Goal: Task Accomplishment & Management: Complete application form

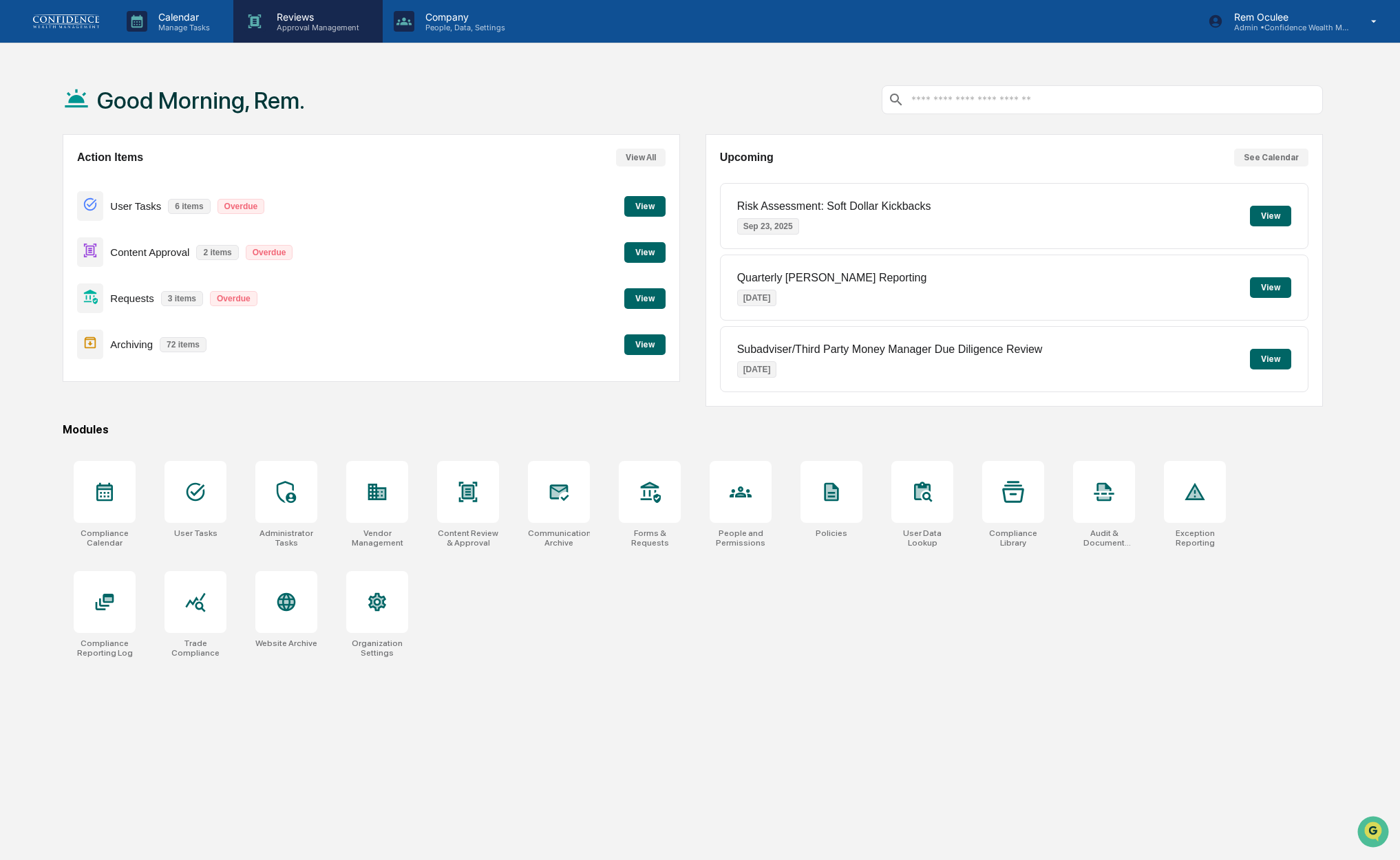
click at [296, 19] on p "Reviews" at bounding box center [316, 17] width 101 height 12
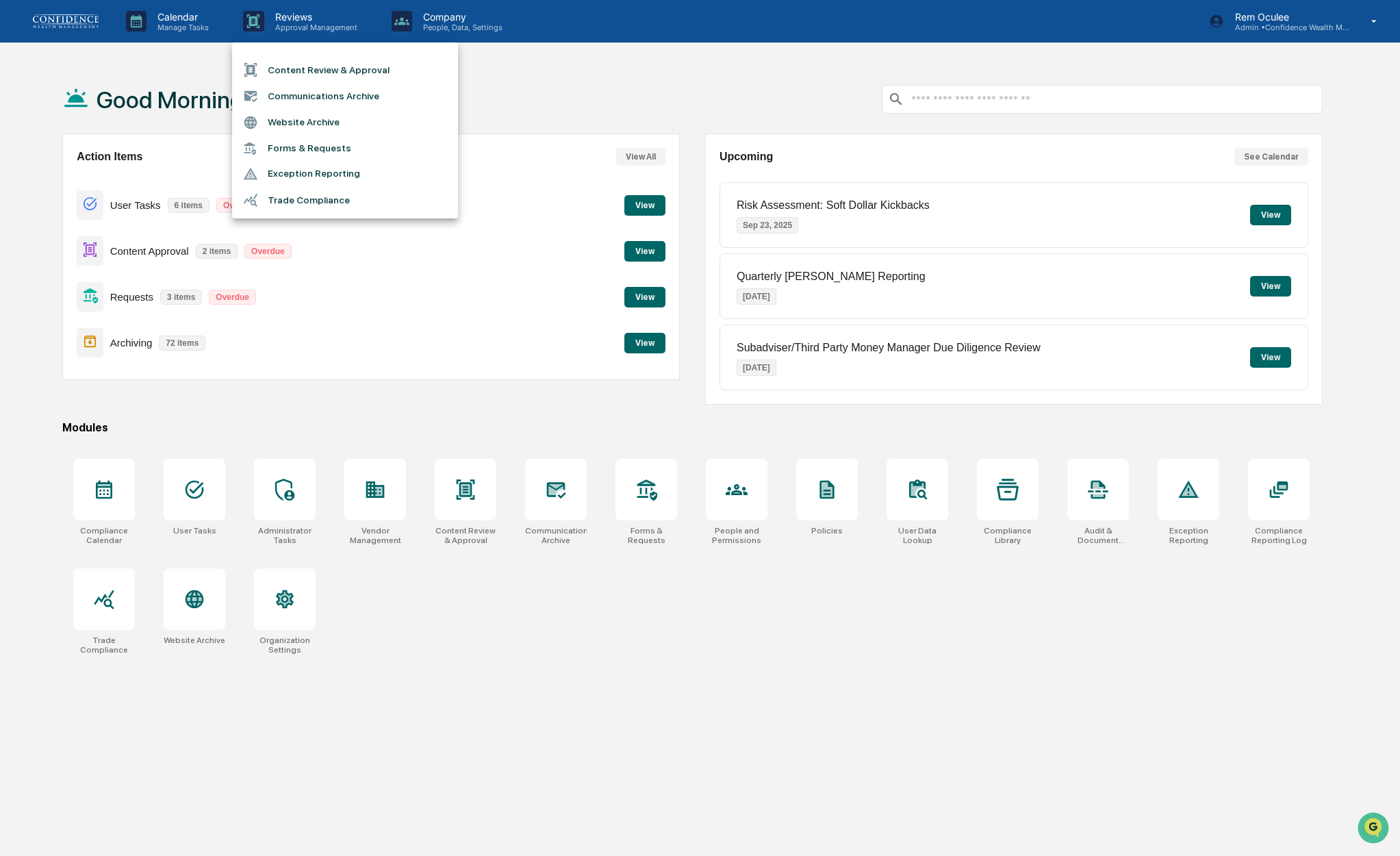
click at [294, 65] on li "Content Review & Approval" at bounding box center [345, 70] width 226 height 26
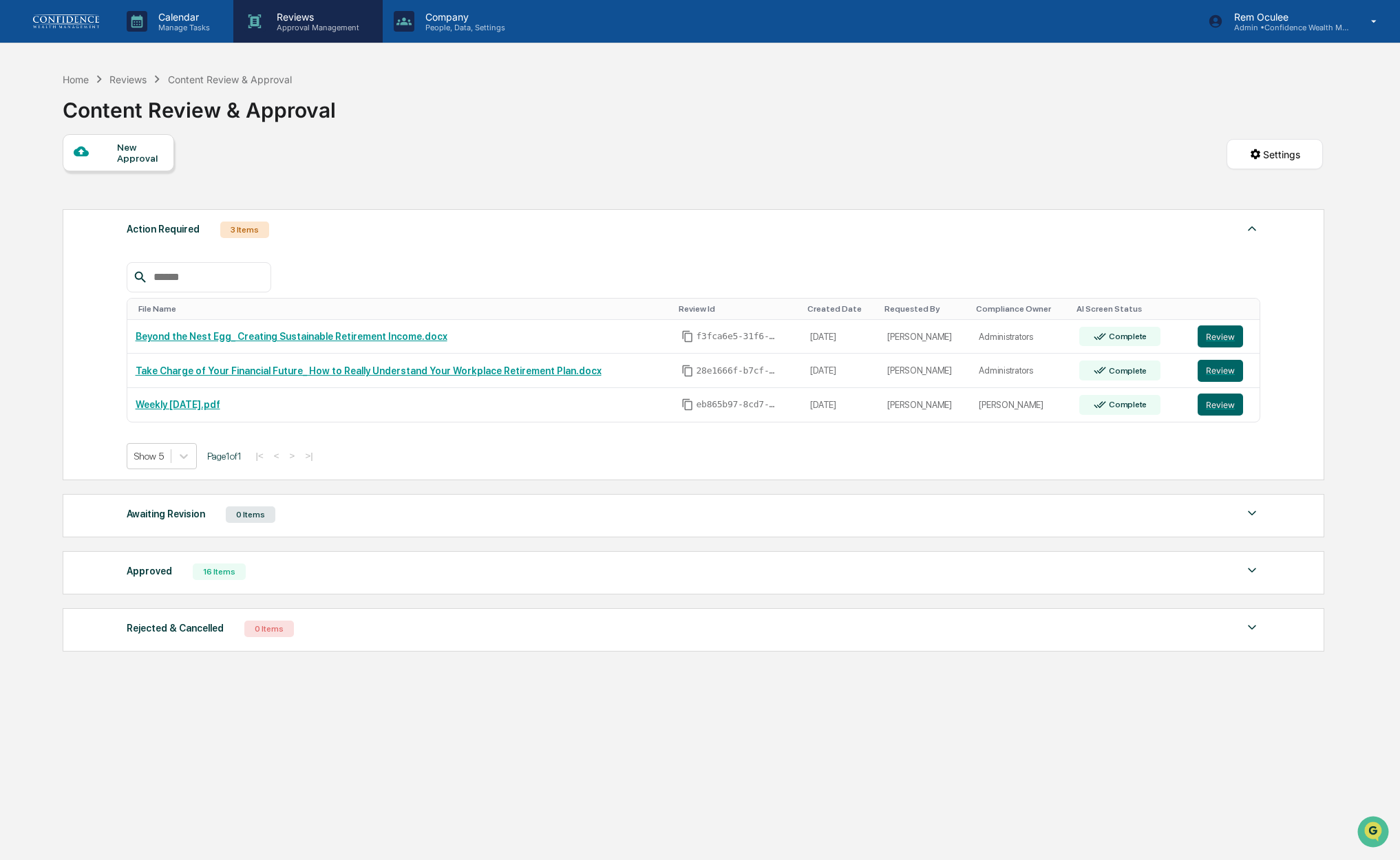
click at [300, 19] on p "Reviews" at bounding box center [316, 17] width 101 height 12
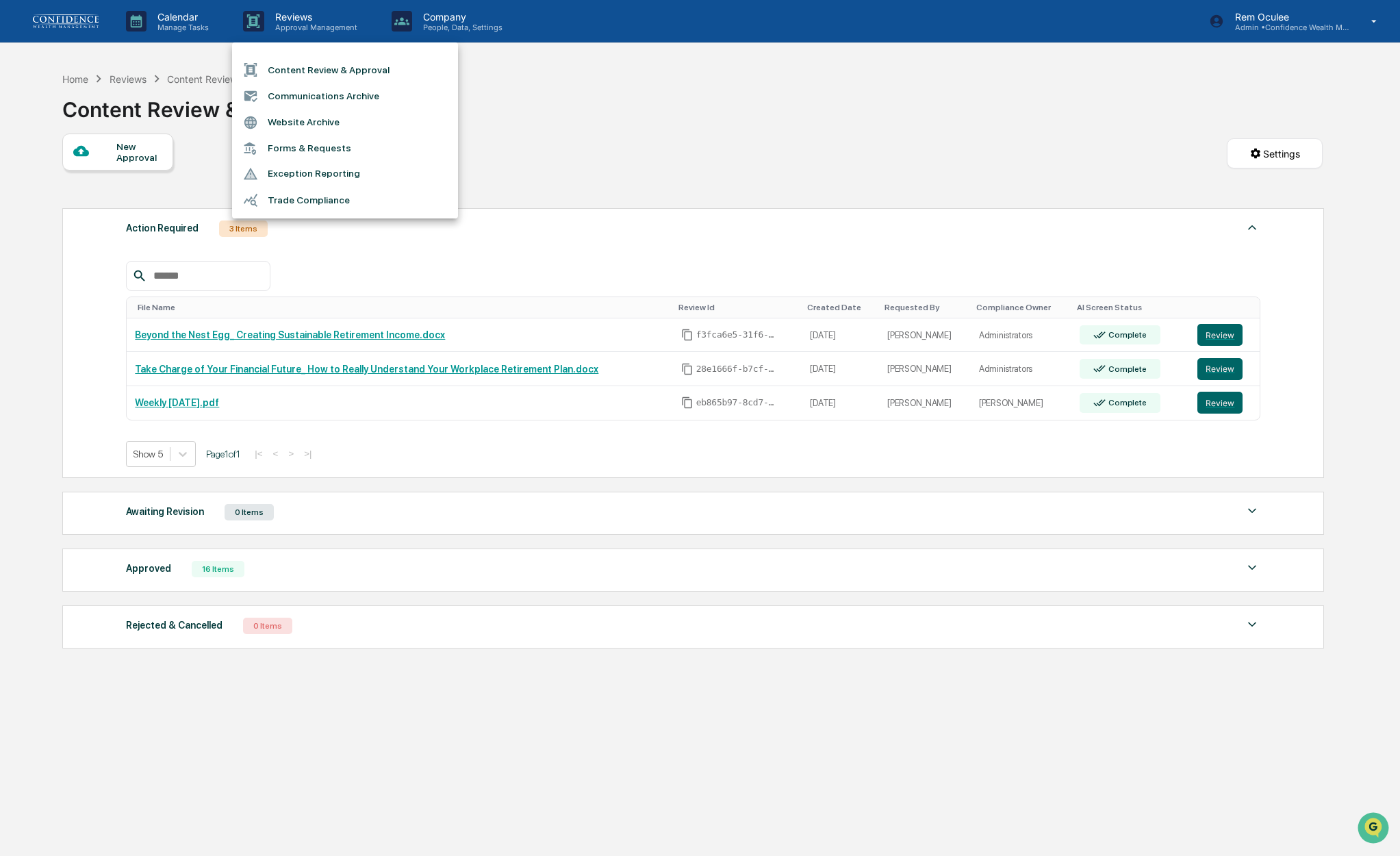
click at [300, 191] on li "Trade Compliance" at bounding box center [345, 200] width 226 height 26
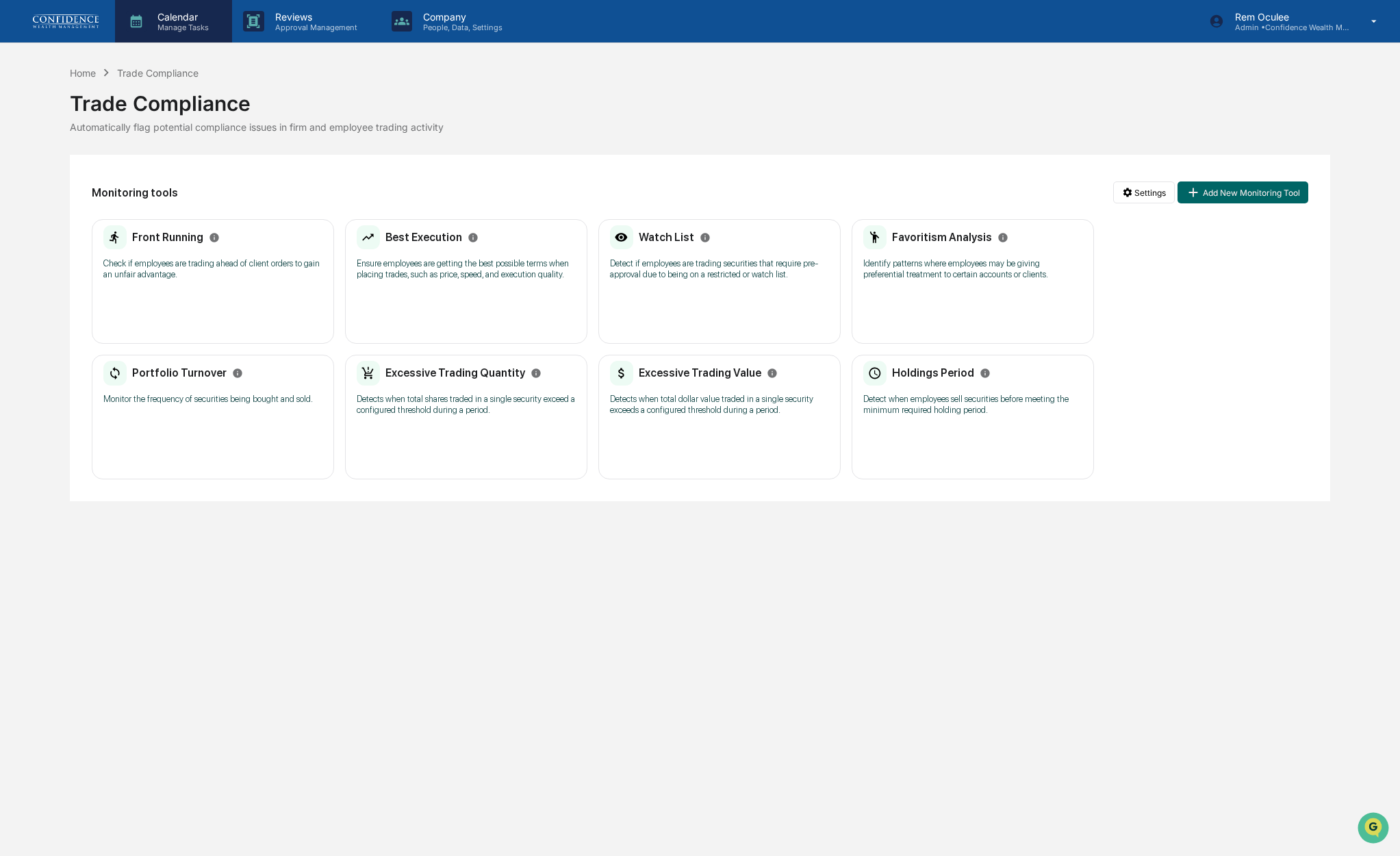
click at [205, 12] on p "Calendar" at bounding box center [181, 17] width 70 height 12
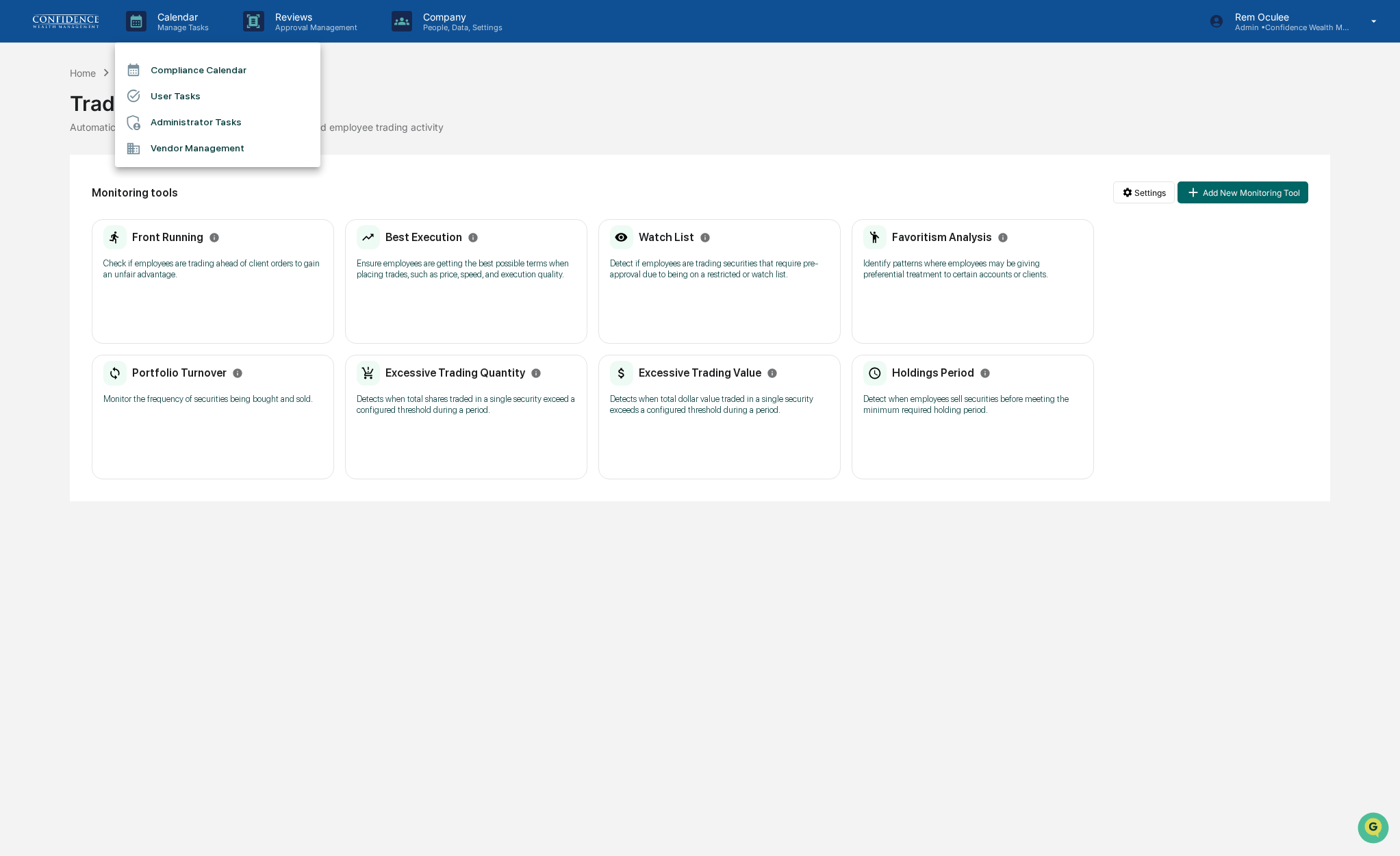
click at [315, 32] on div at bounding box center [700, 428] width 1400 height 856
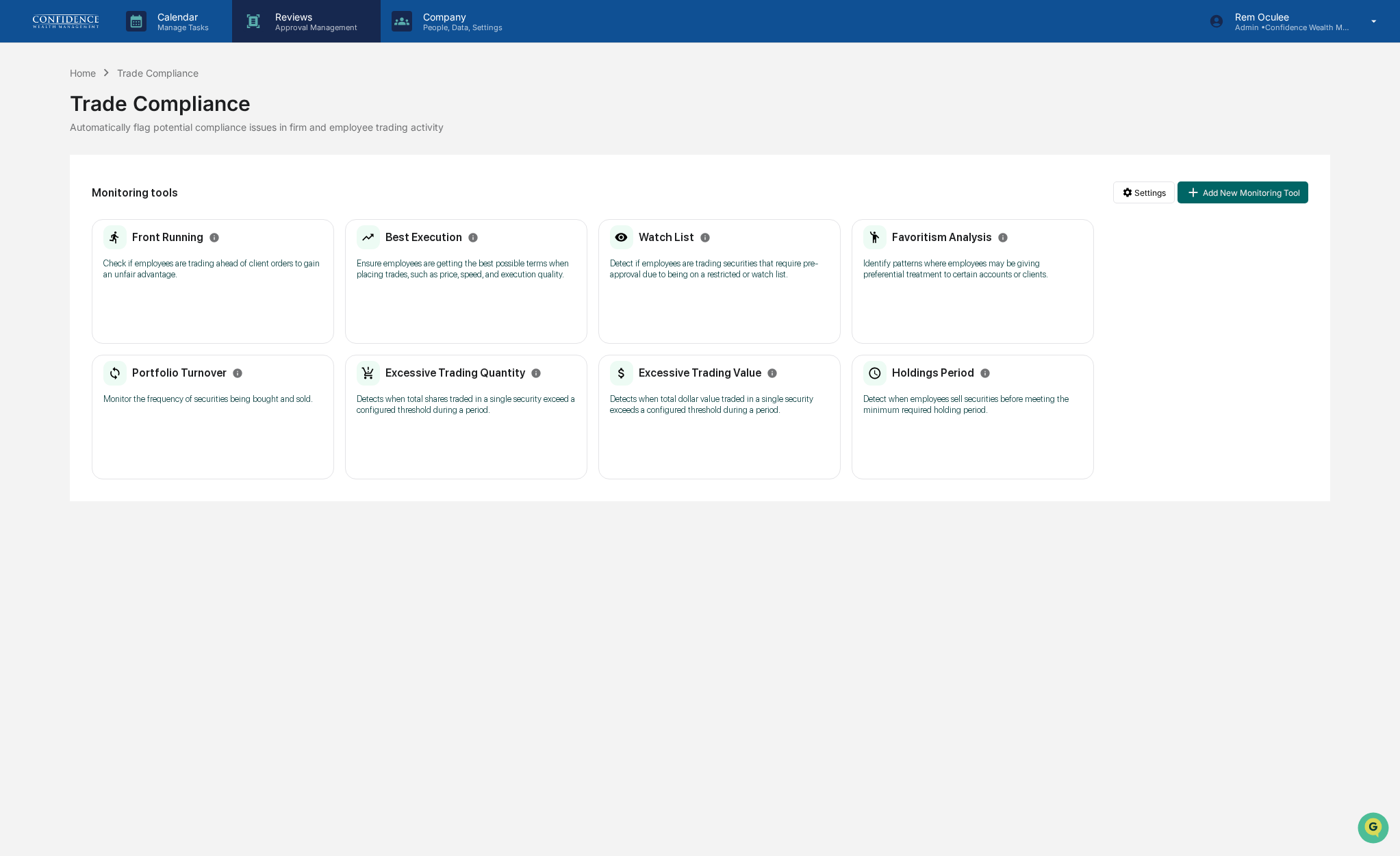
click at [315, 24] on p "Approval Management" at bounding box center [315, 27] width 100 height 10
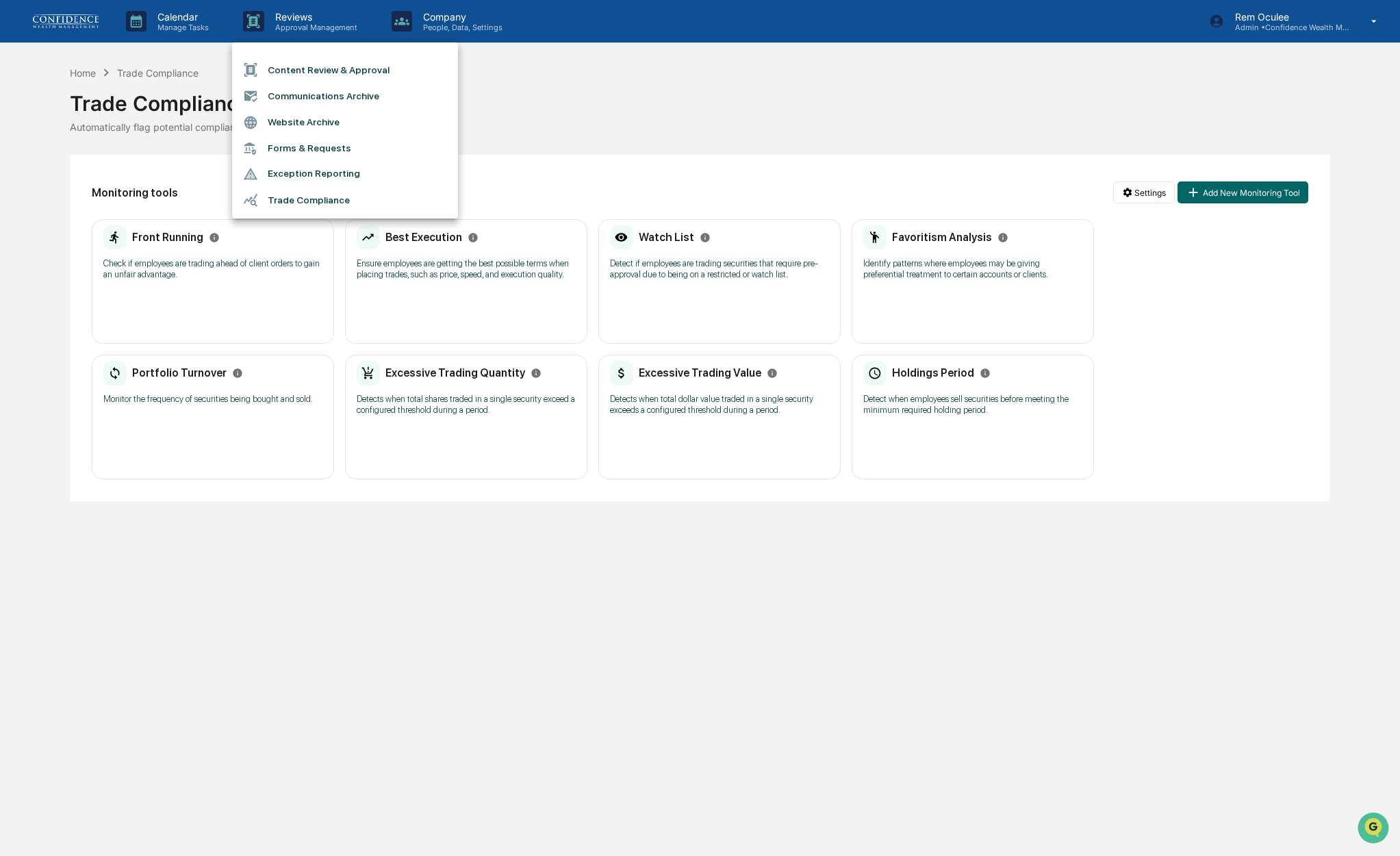
click at [64, 12] on div at bounding box center [700, 428] width 1400 height 856
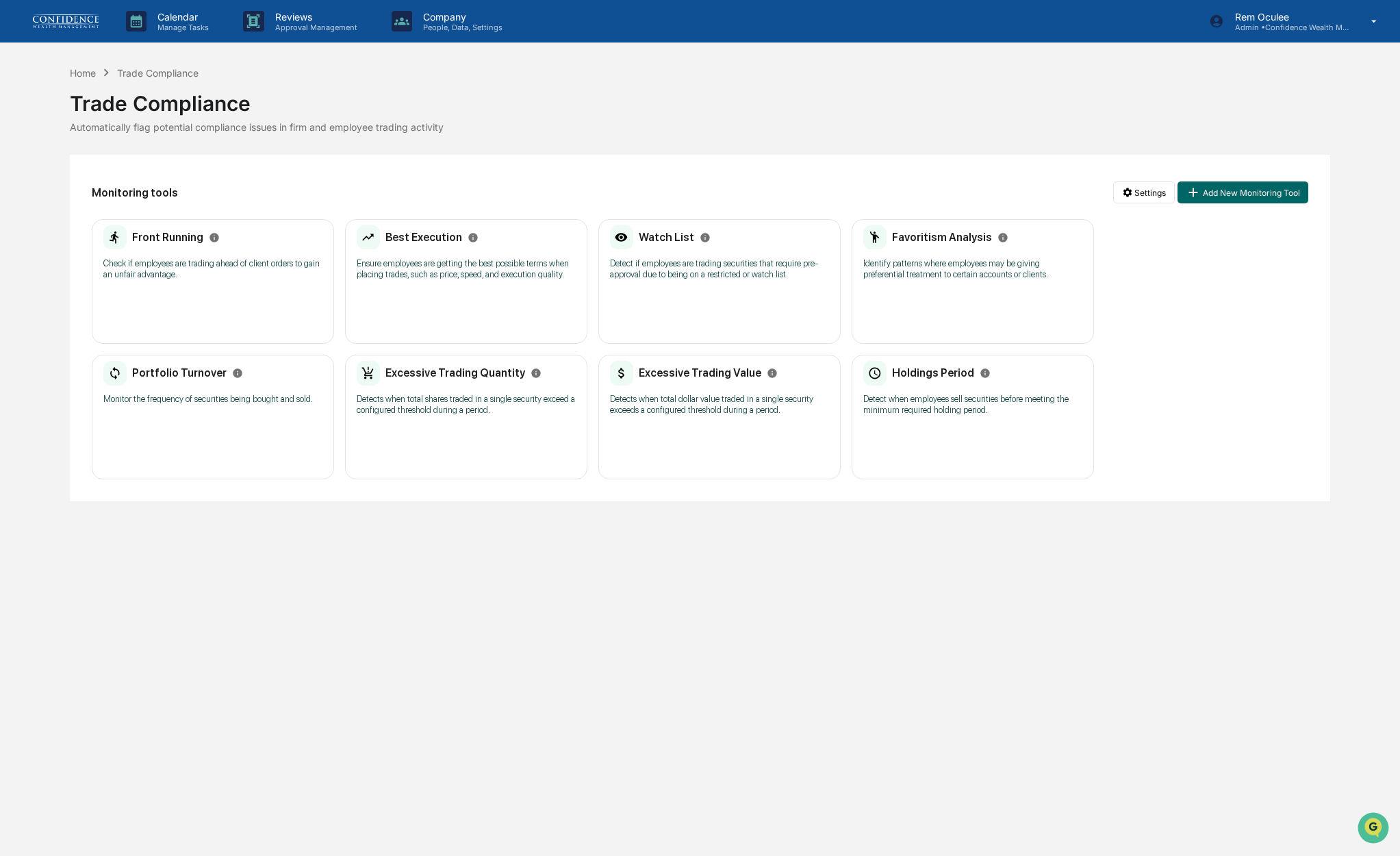
click at [69, 19] on img at bounding box center [66, 21] width 66 height 13
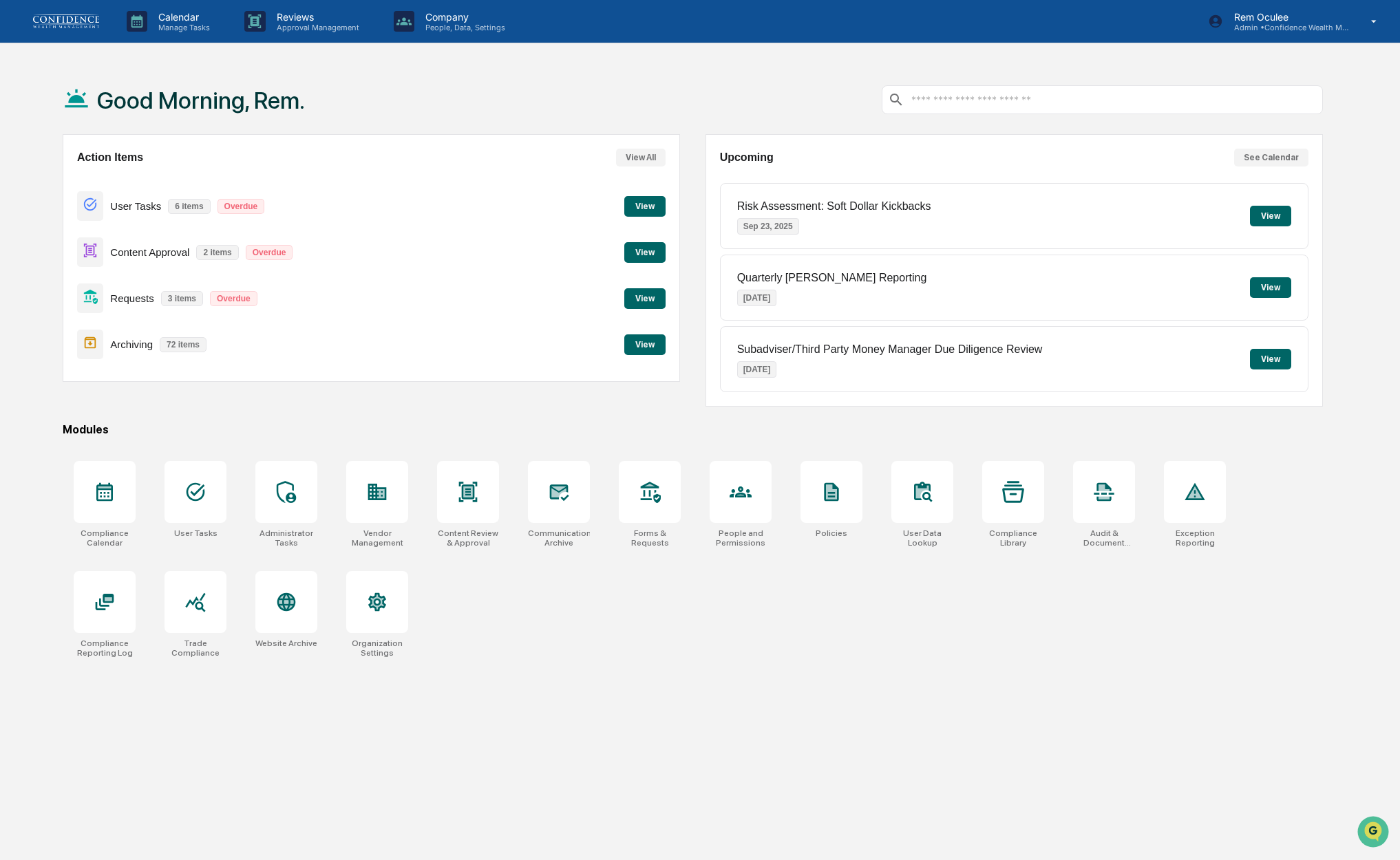
click at [636, 298] on button "View" at bounding box center [645, 298] width 41 height 20
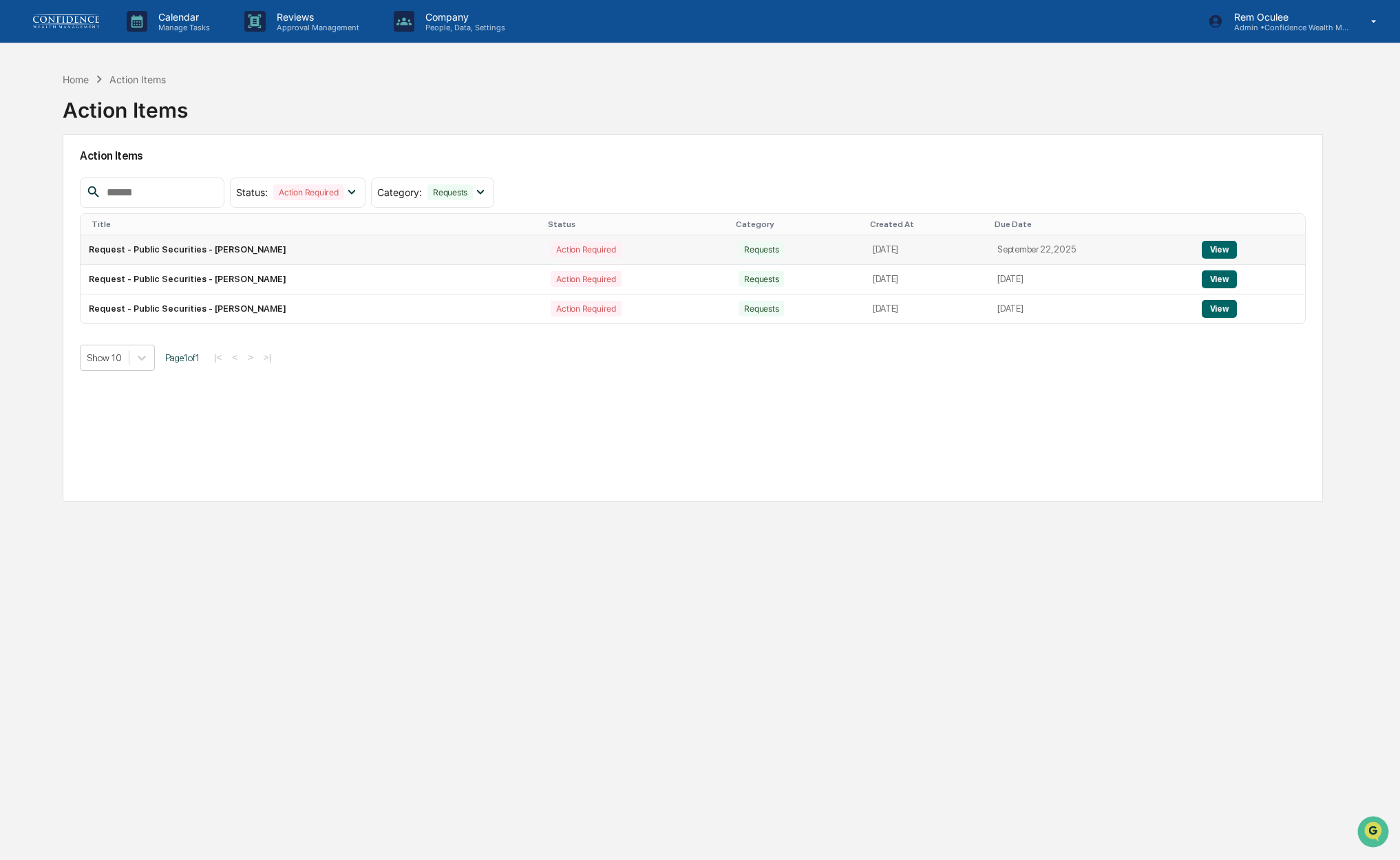
click at [1232, 246] on button "View" at bounding box center [1220, 250] width 35 height 18
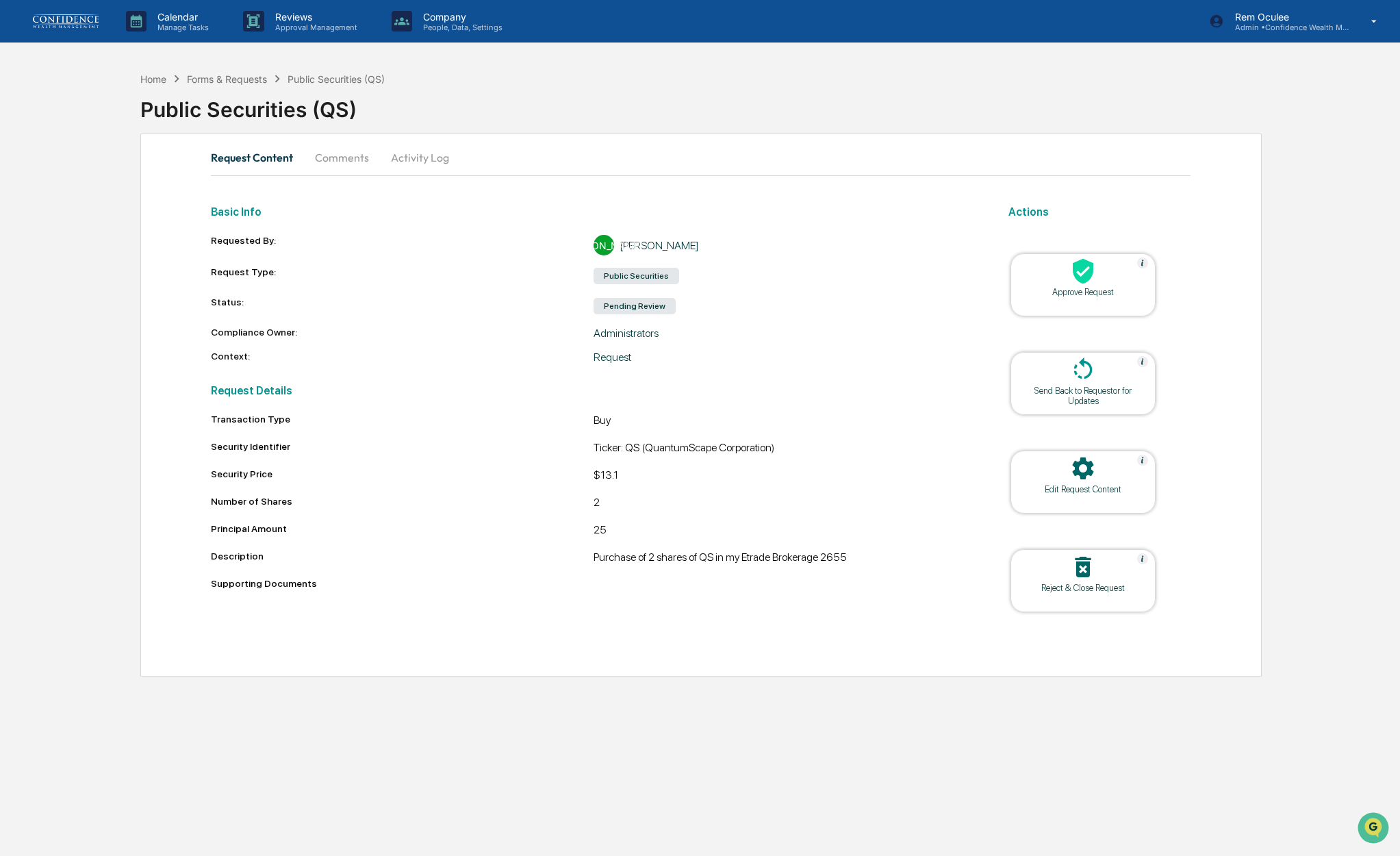
click at [1108, 295] on div "Approve Request" at bounding box center [1083, 292] width 123 height 10
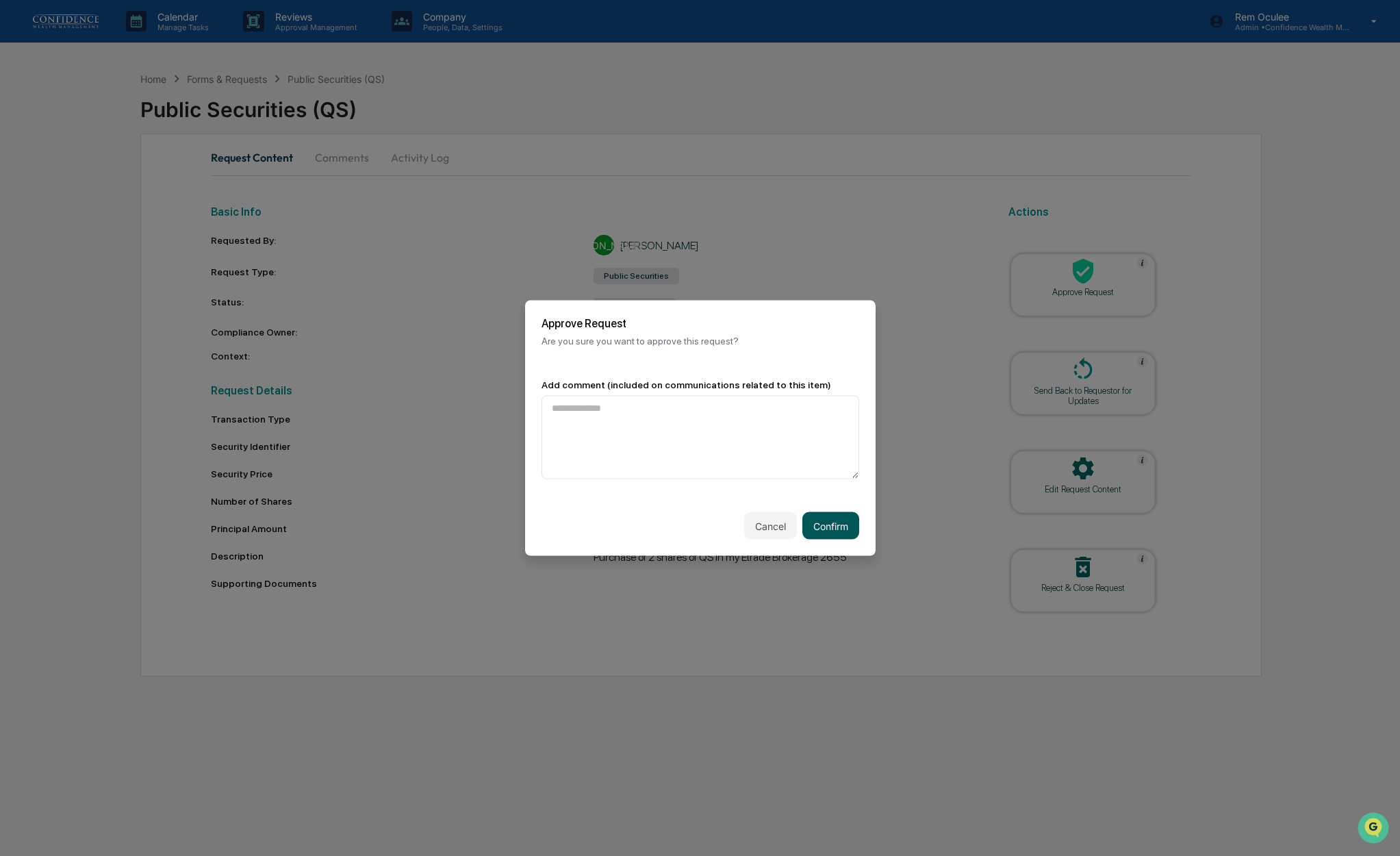
click at [815, 529] on button "Confirm" at bounding box center [831, 526] width 57 height 28
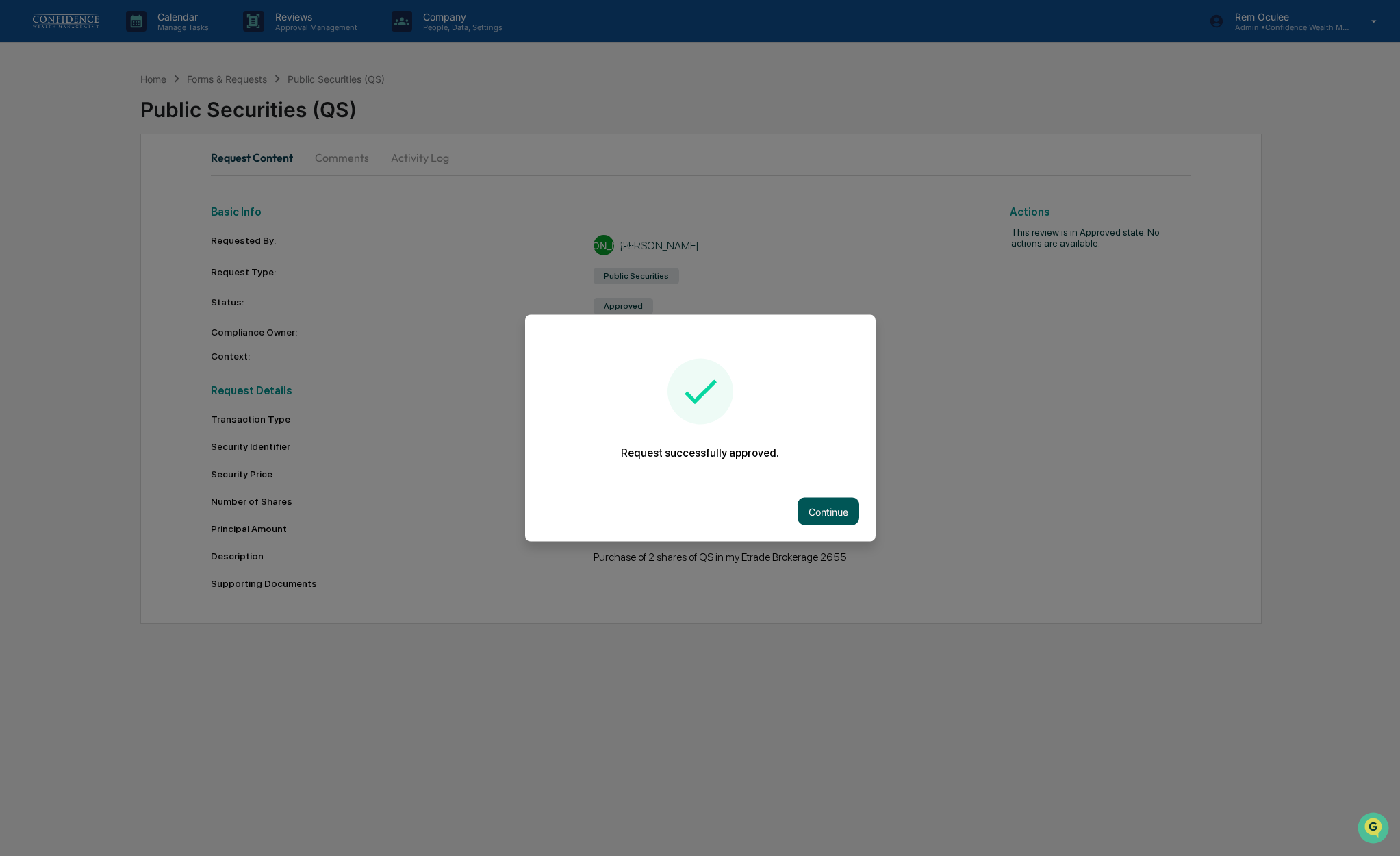
click at [835, 521] on button "Continue" at bounding box center [828, 511] width 61 height 28
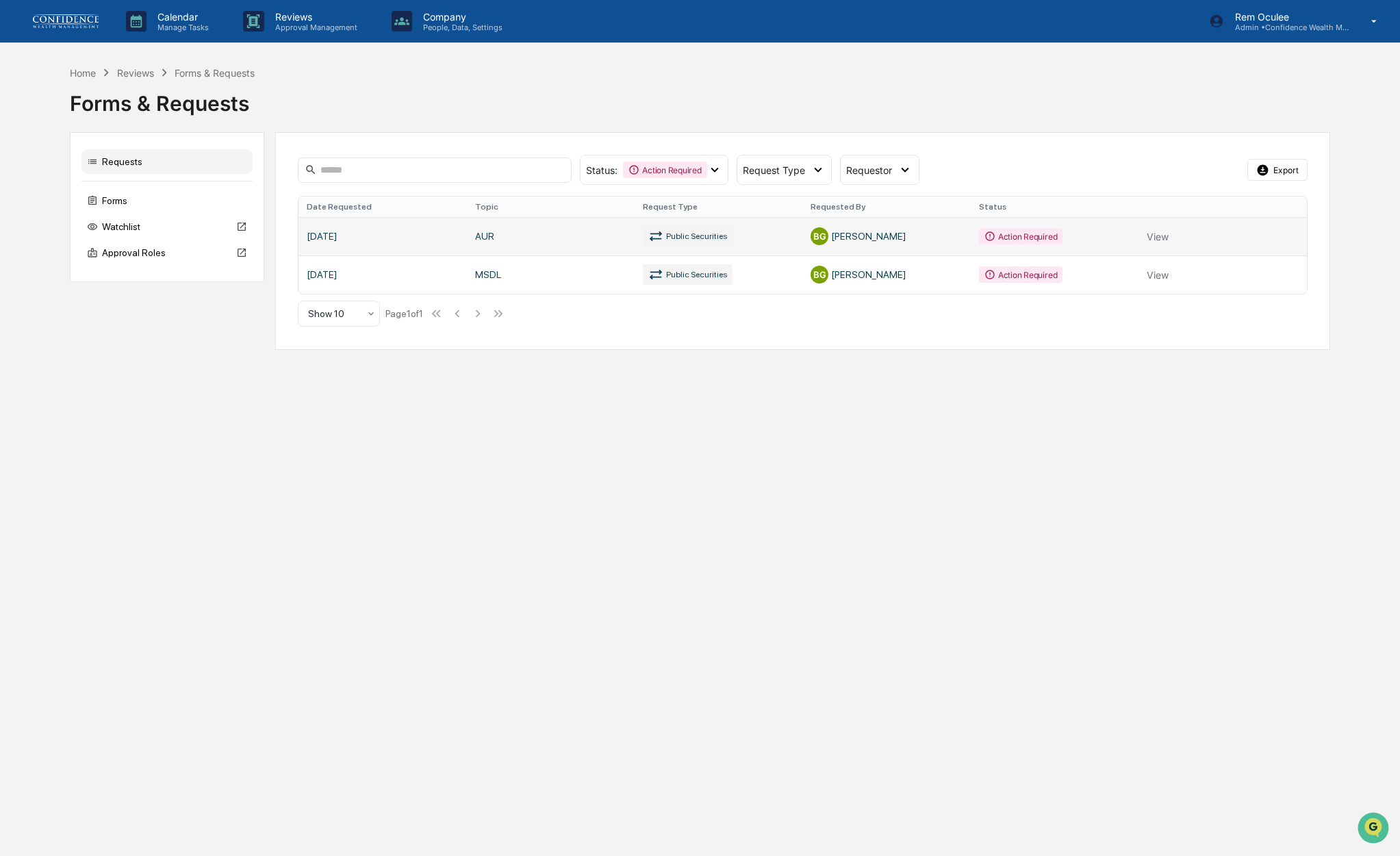
click at [1123, 240] on link at bounding box center [802, 235] width 1008 height 38
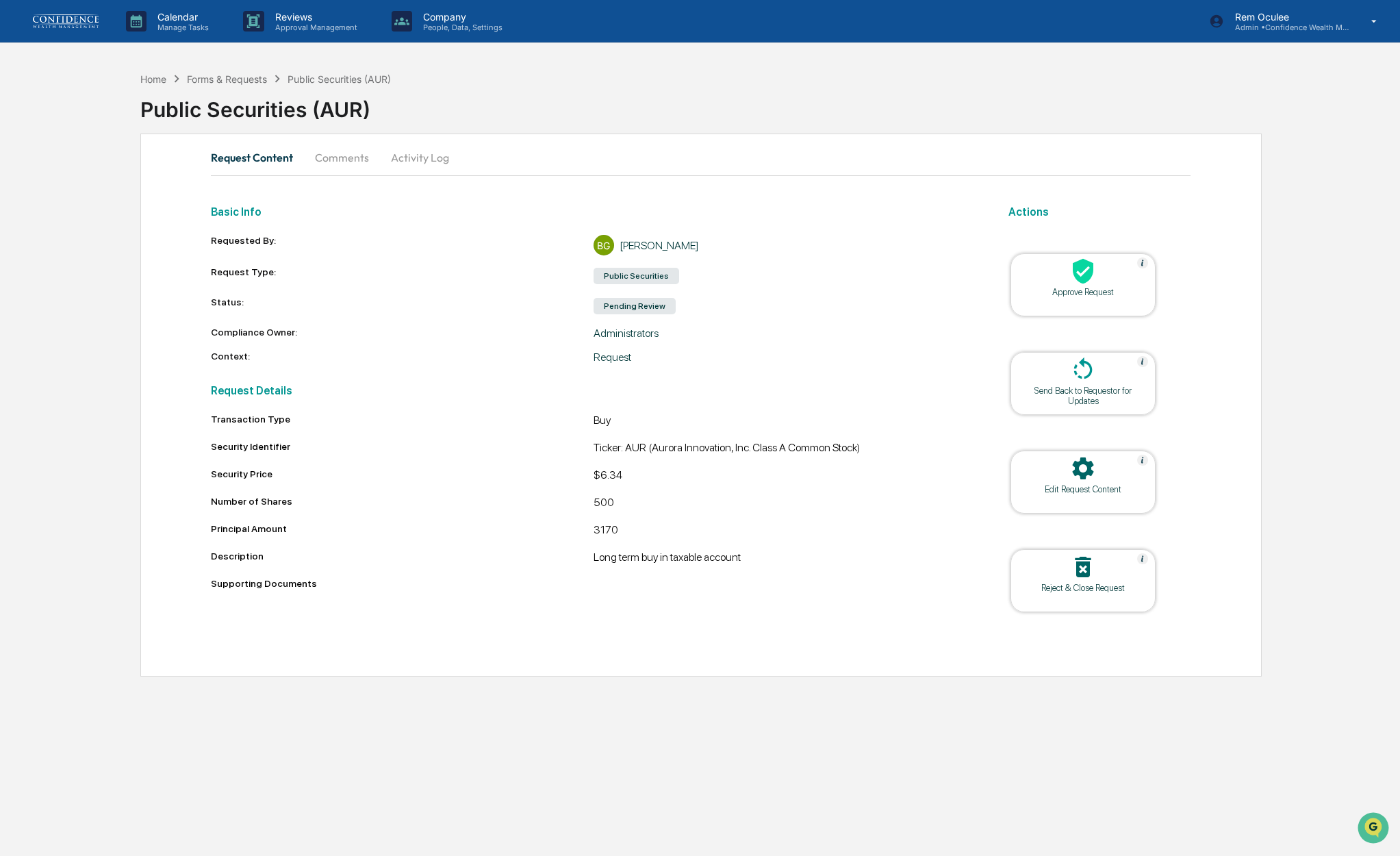
click at [1113, 268] on div at bounding box center [1083, 271] width 137 height 29
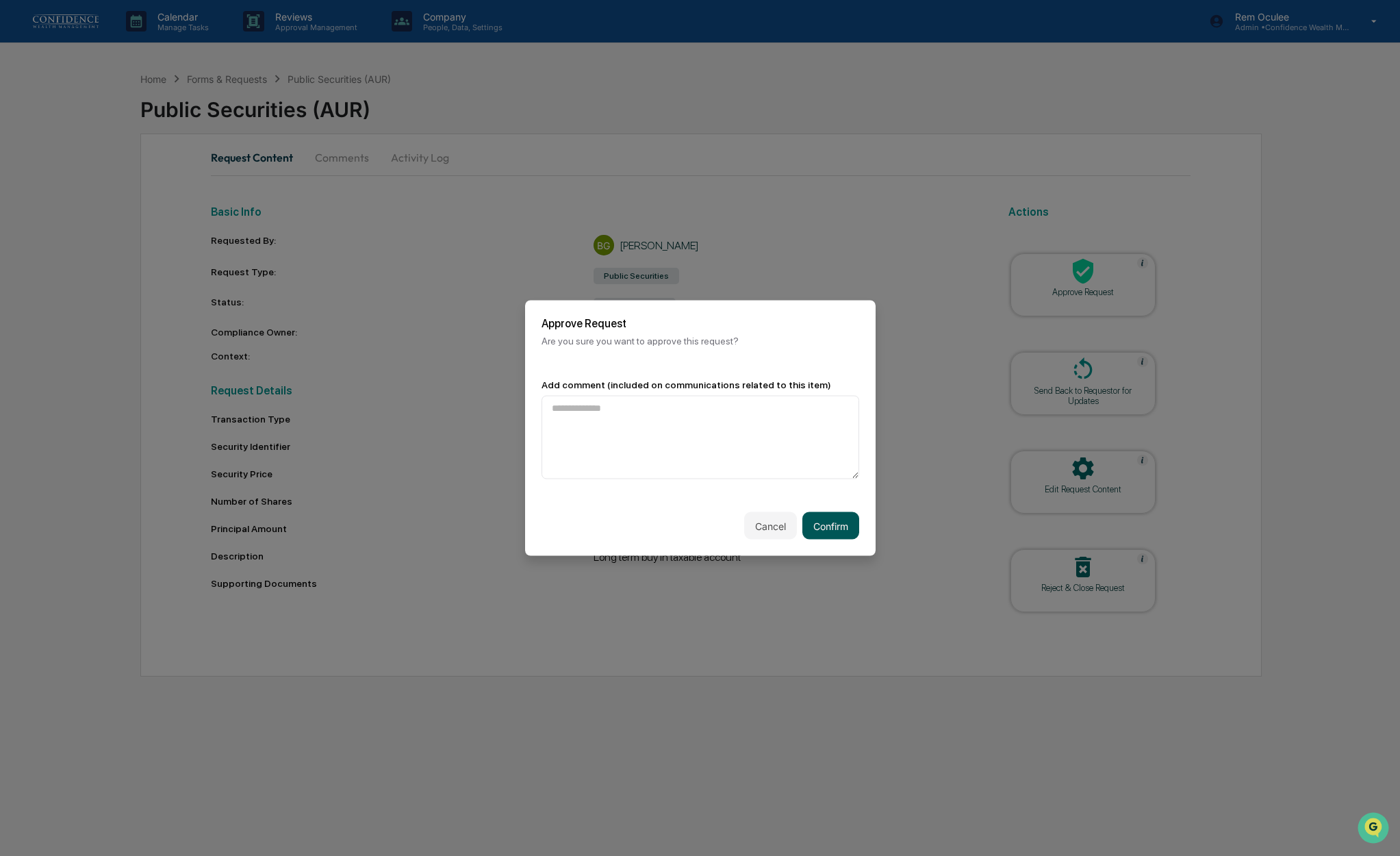
click at [843, 527] on button "Confirm" at bounding box center [831, 526] width 57 height 28
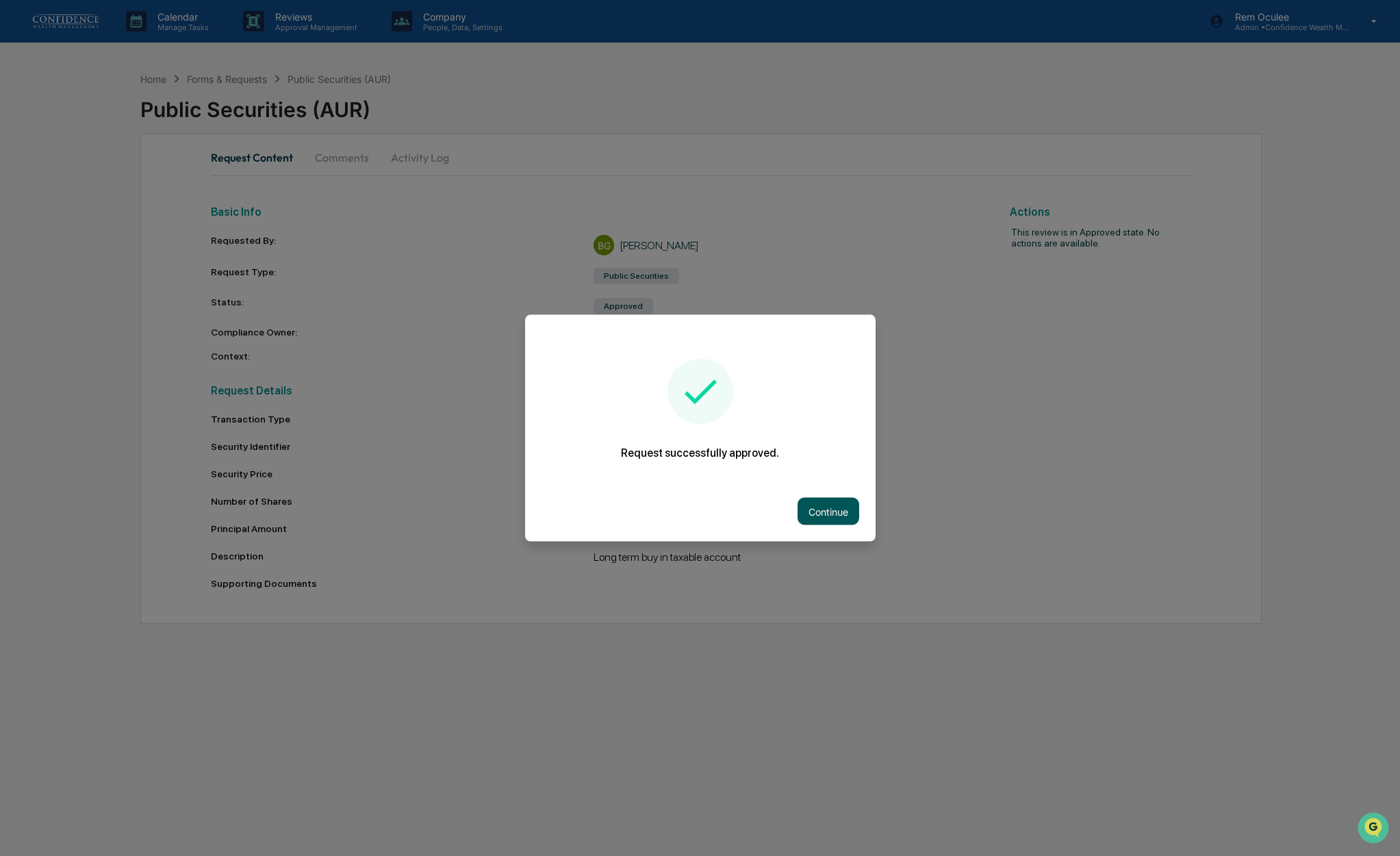
click at [834, 514] on button "Continue" at bounding box center [828, 511] width 61 height 28
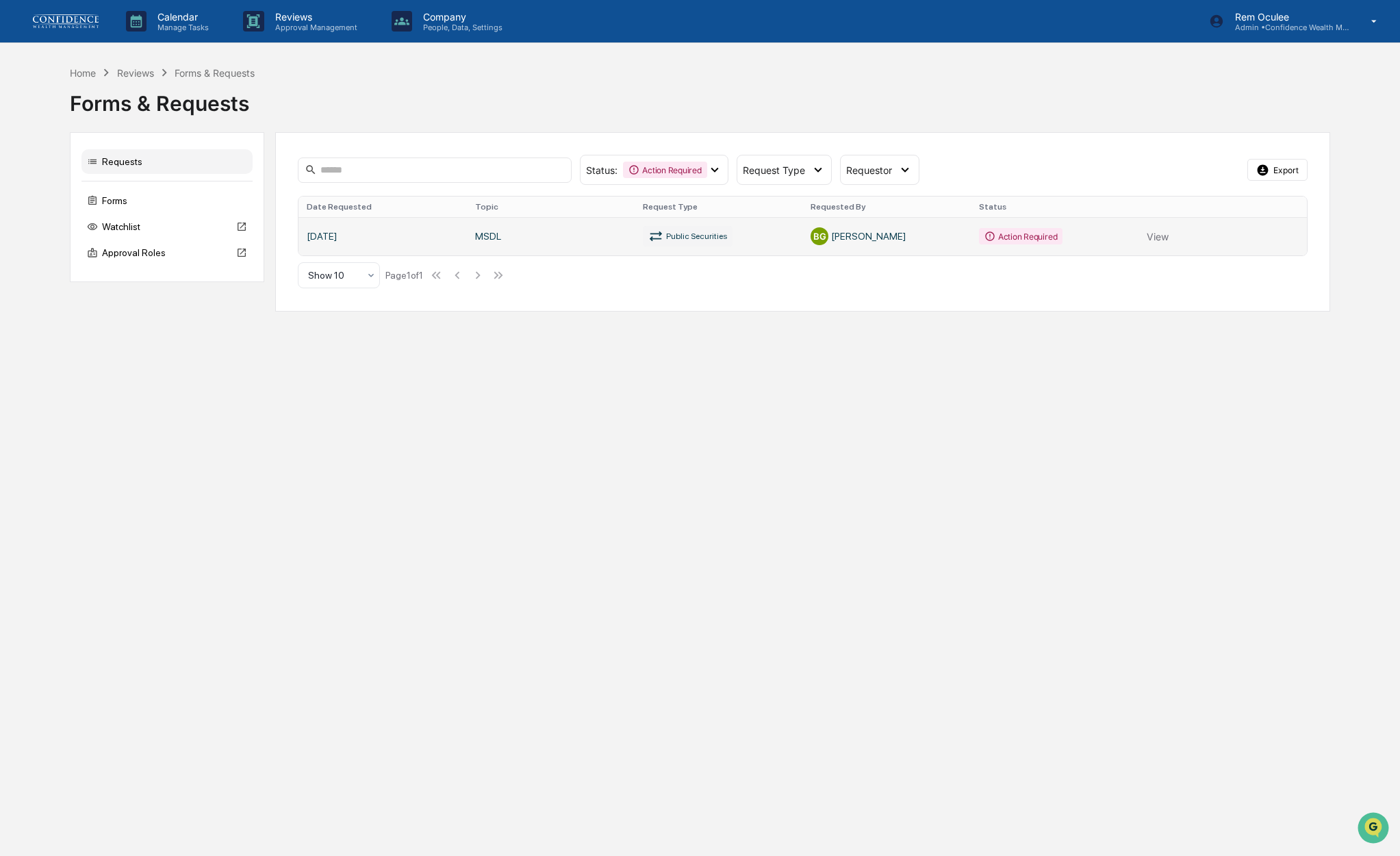
click at [863, 236] on link at bounding box center [802, 235] width 1008 height 38
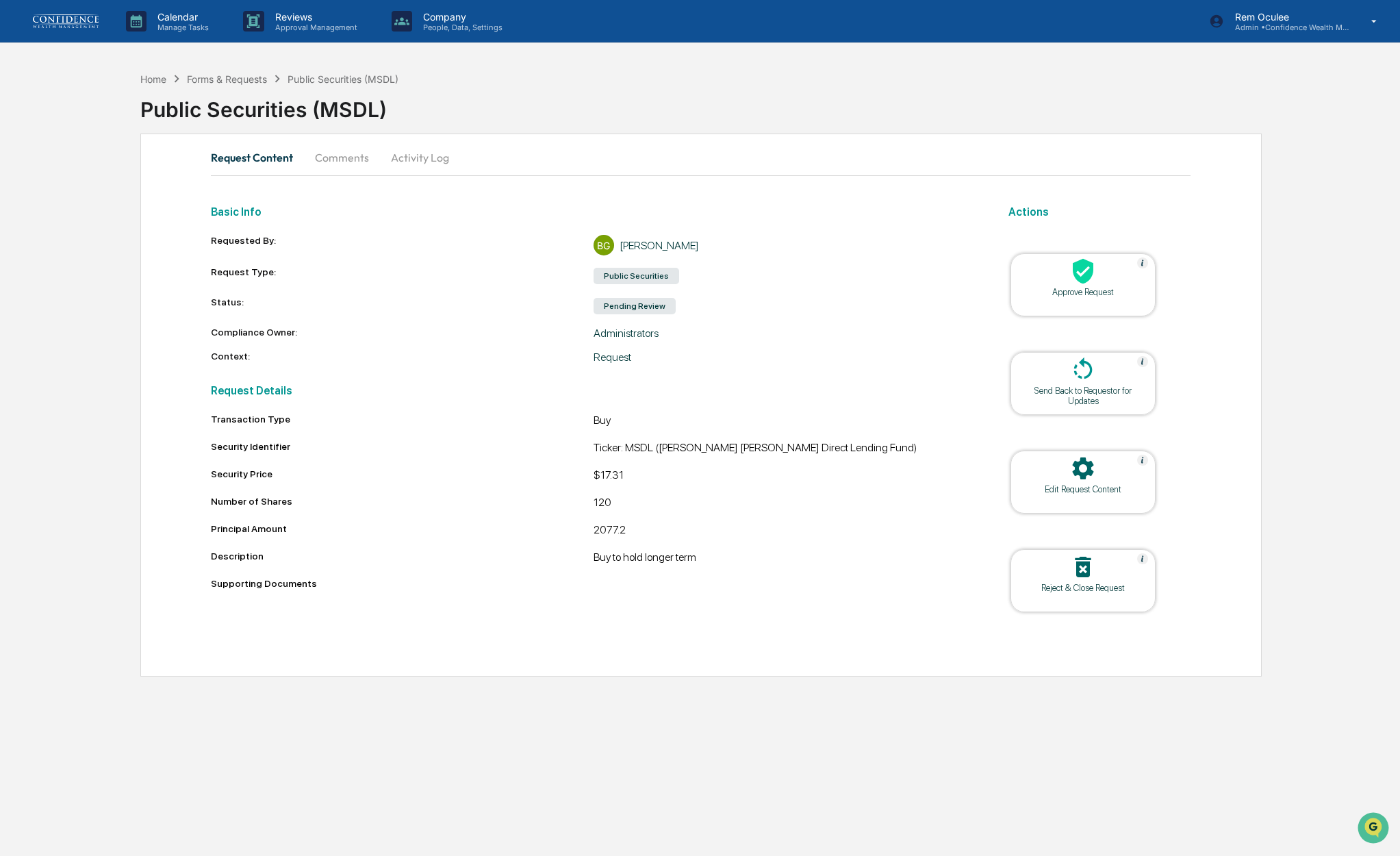
click at [1065, 278] on div at bounding box center [1083, 271] width 137 height 29
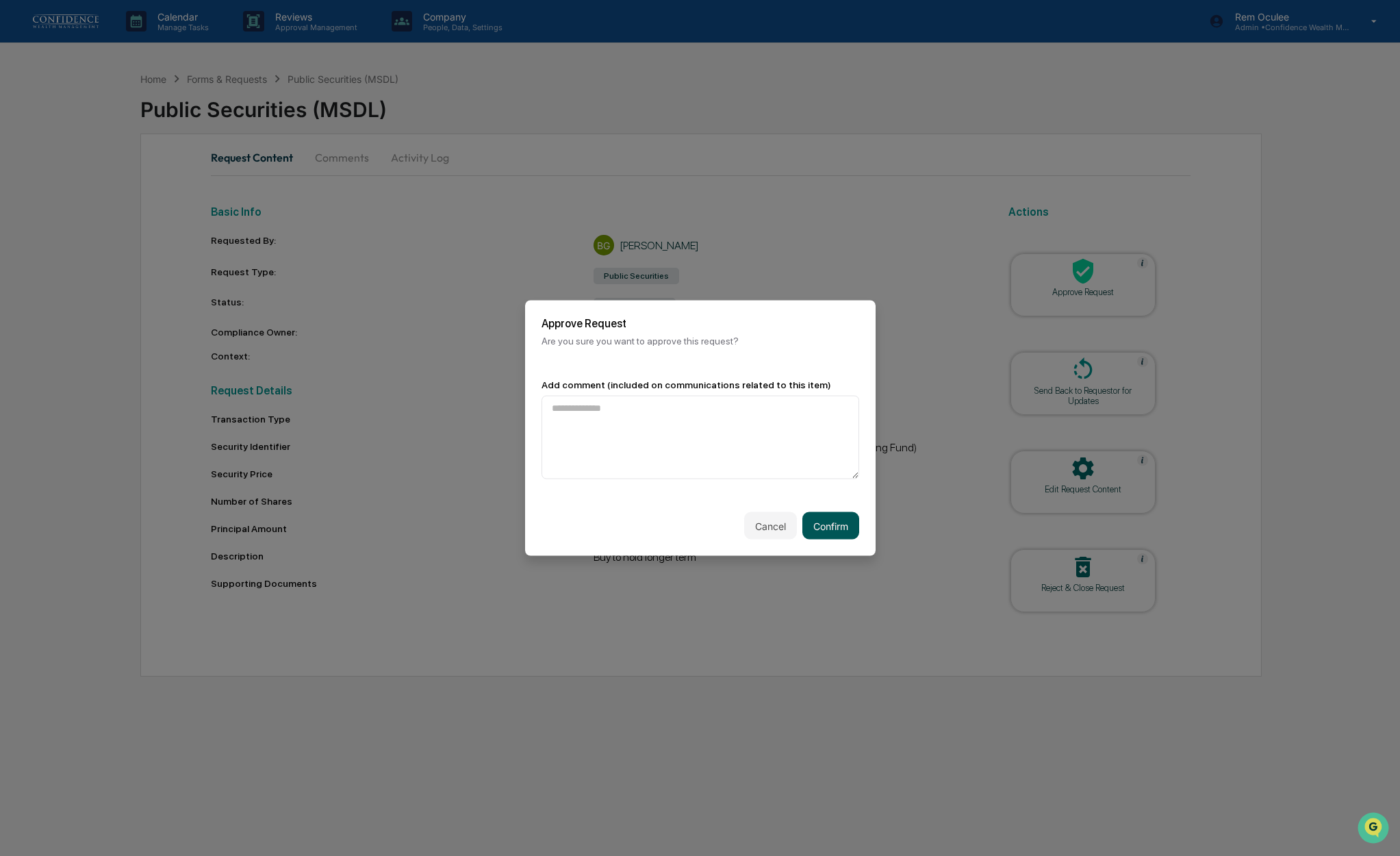
click at [834, 526] on button "Confirm" at bounding box center [831, 526] width 57 height 28
